Goal: Task Accomplishment & Management: Manage account settings

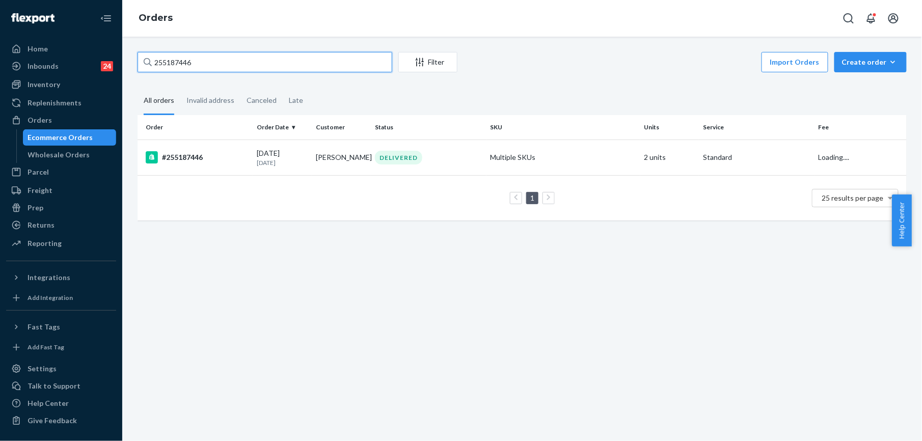
click at [215, 58] on input "255187446" at bounding box center [265, 62] width 255 height 20
click at [215, 59] on input "255187446" at bounding box center [265, 62] width 255 height 20
type input "255019240"
click at [185, 156] on div "#255019240" at bounding box center [197, 157] width 103 height 12
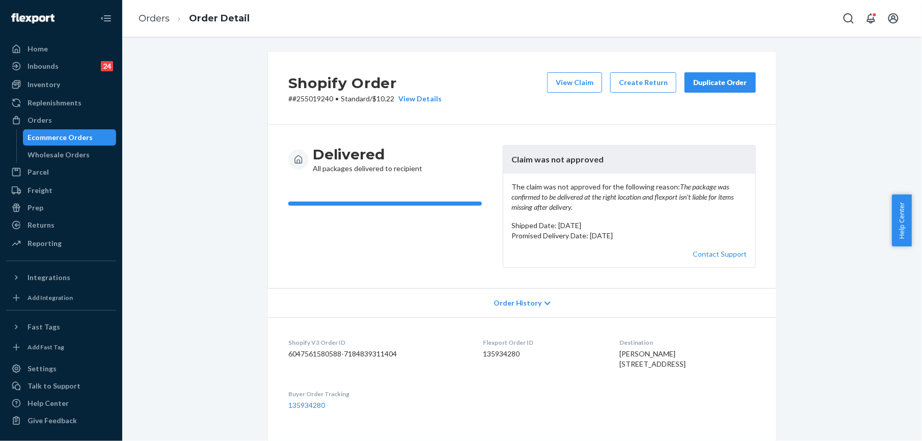
click at [714, 77] on div "Duplicate Order" at bounding box center [721, 82] width 54 height 10
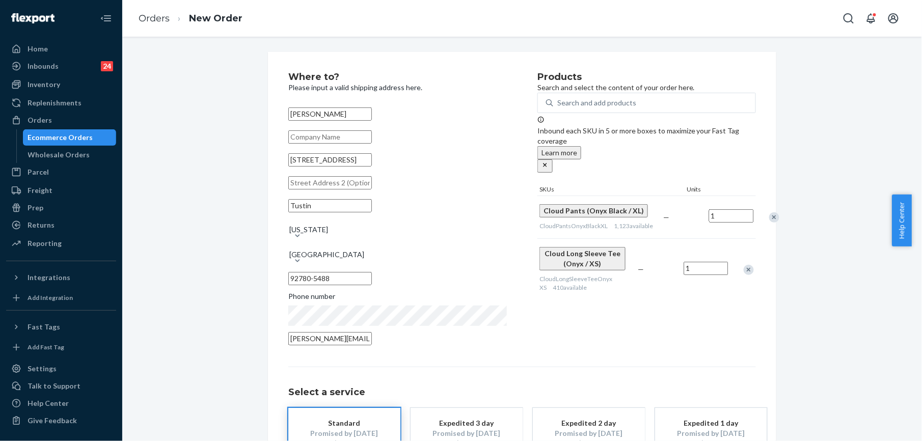
click at [327, 167] on input "[STREET_ADDRESS]" at bounding box center [330, 159] width 84 height 13
paste input "text"
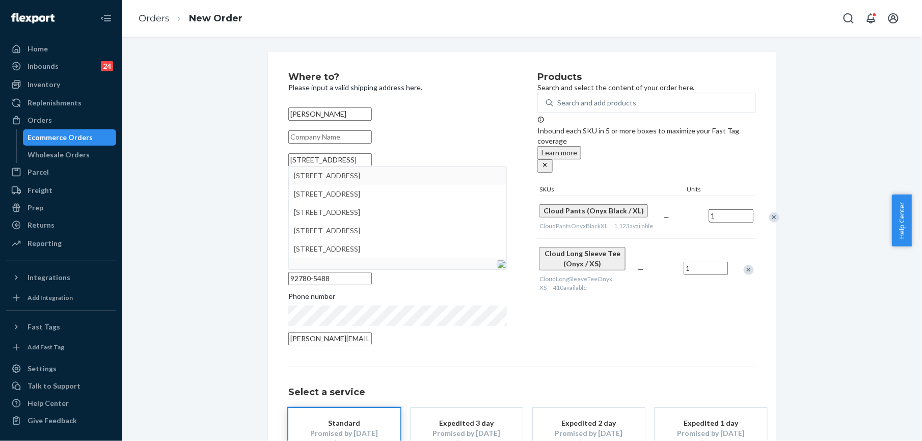
type input "[STREET_ADDRESS]"
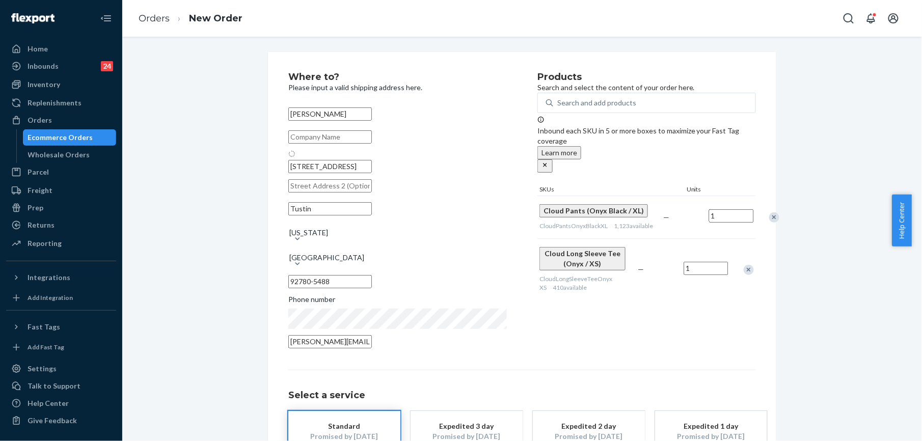
type input "92780"
click at [312, 190] on input "text" at bounding box center [330, 182] width 84 height 13
paste input "Apt H3"
type input "Apt H3"
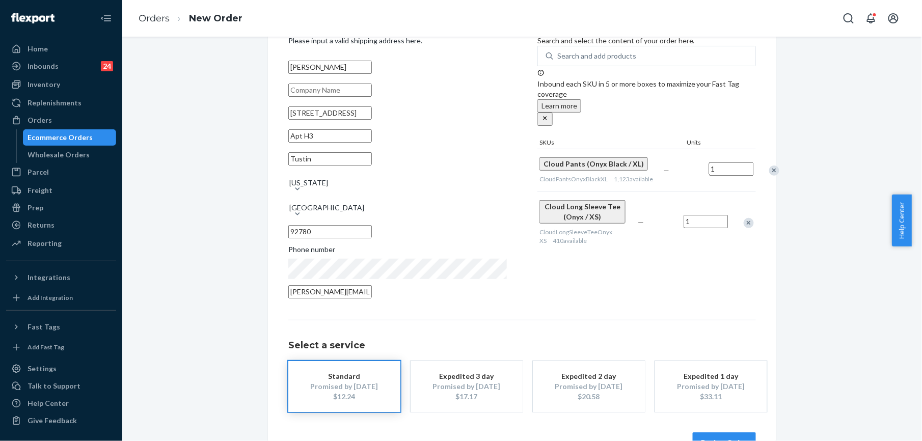
scroll to position [73, 0]
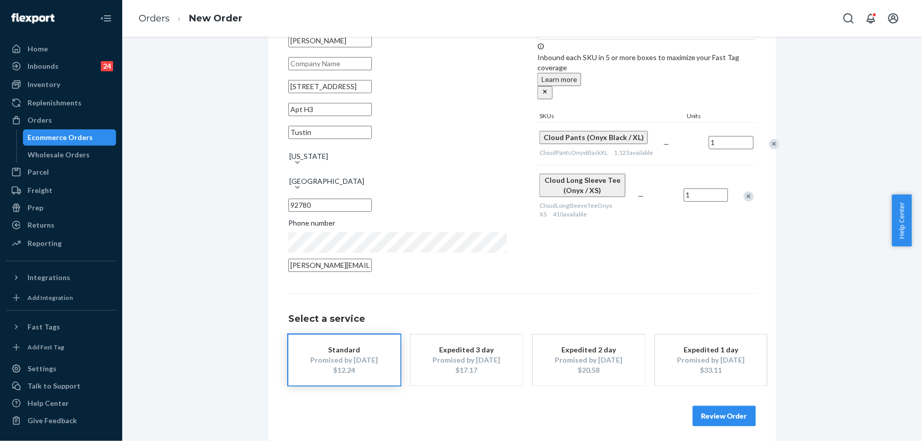
click at [722, 413] on button "Review Order" at bounding box center [724, 416] width 63 height 20
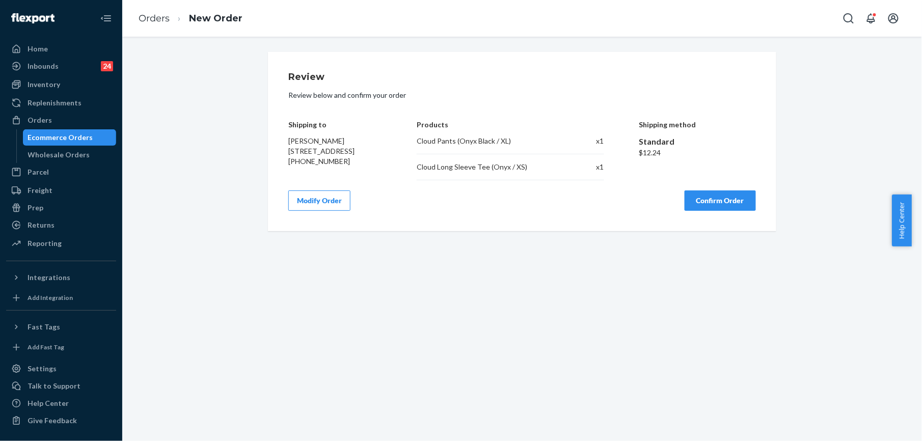
scroll to position [0, 0]
click at [704, 206] on button "Confirm Order" at bounding box center [720, 201] width 71 height 20
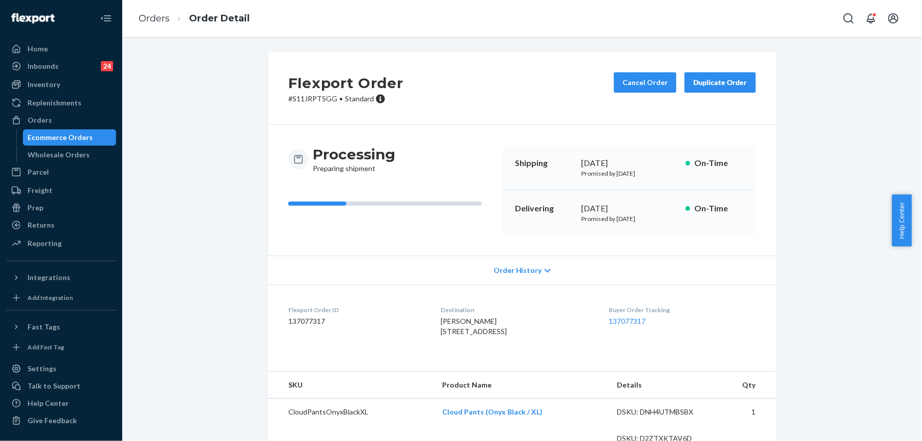
drag, startPoint x: 426, startPoint y: 328, endPoint x: 449, endPoint y: 358, distance: 37.4
click at [449, 358] on dl "Flexport Order ID 137077317 Destination [PERSON_NAME][GEOGRAPHIC_DATA] [STREET_…" at bounding box center [522, 323] width 509 height 76
copy span "[STREET_ADDRESS]"
click at [49, 92] on div "Inventory" at bounding box center [61, 84] width 108 height 14
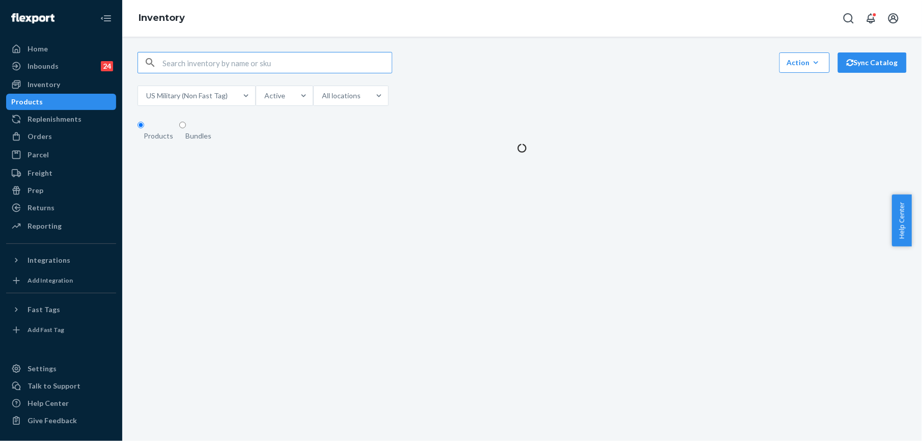
click at [176, 66] on input "text" at bounding box center [277, 62] width 229 height 20
type input "Signature Paw Hoodie Steel Grey / 3X"
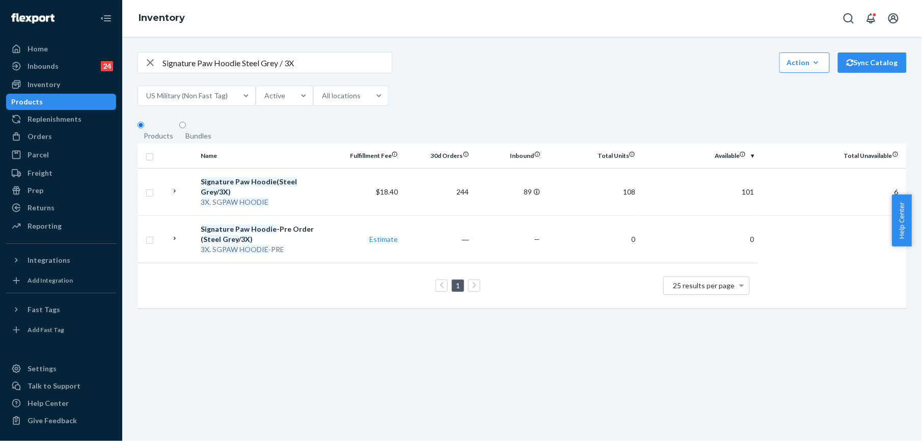
click at [149, 66] on icon "button" at bounding box center [150, 62] width 7 height 7
click at [201, 69] on input "text" at bounding box center [277, 62] width 229 height 20
paste input "Signature Sweatpants Steel Grey / M"
type input "Signature Sweatpants Steel Grey / M"
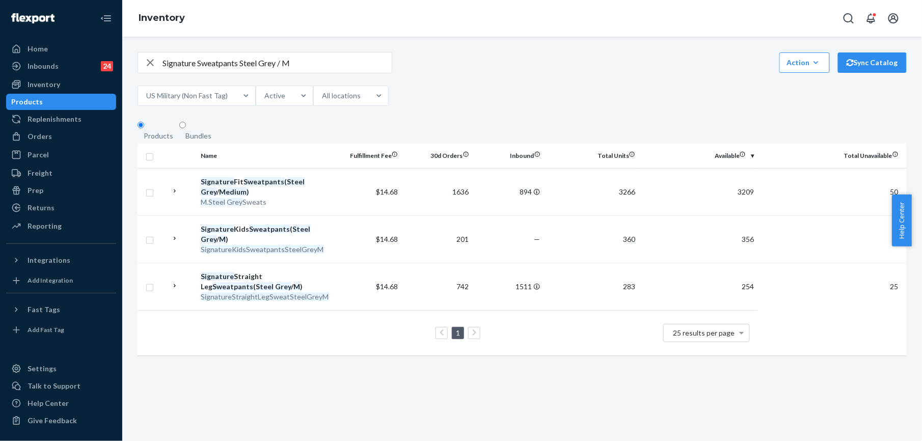
click at [149, 70] on icon "button" at bounding box center [150, 62] width 12 height 20
click at [176, 70] on input "text" at bounding box center [277, 62] width 229 height 20
paste input "Signature Hoodie Steel Grey / M"
type input "Signature Hoodie Steel Grey / M"
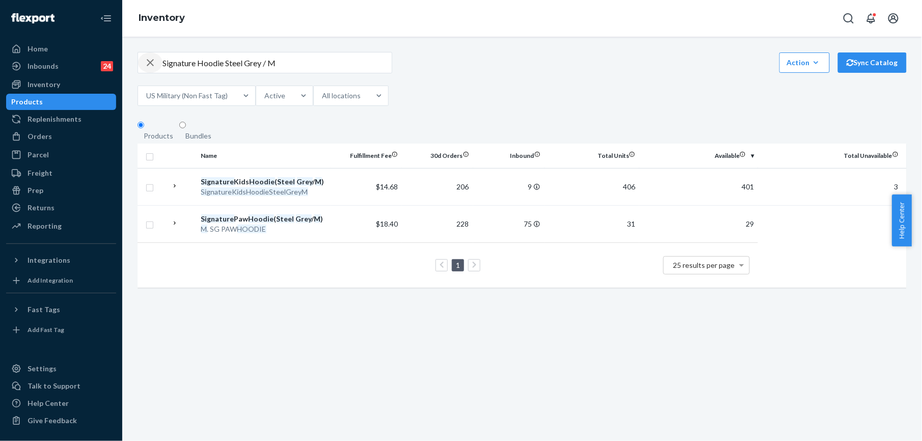
click at [151, 66] on icon "button" at bounding box center [150, 62] width 7 height 7
click at [182, 67] on input "text" at bounding box center [277, 62] width 229 height 20
paste input "Signature Paw Hoodie Steel Grey / 5X"
type input "Signature Paw Hoodie Steel Grey / 5X"
